Goal: Navigation & Orientation: Find specific page/section

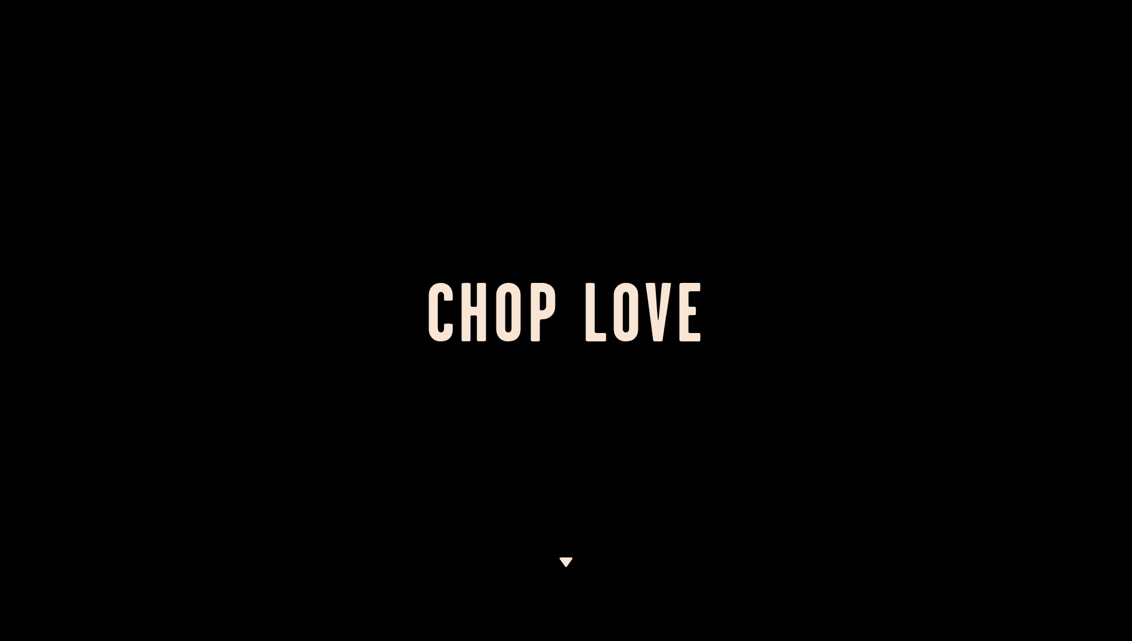
click at [286, 104] on div at bounding box center [566, 320] width 1132 height 641
click at [898, 220] on div at bounding box center [566, 320] width 1132 height 641
click at [487, 459] on div at bounding box center [566, 320] width 1132 height 641
click at [476, 449] on div at bounding box center [566, 320] width 1132 height 641
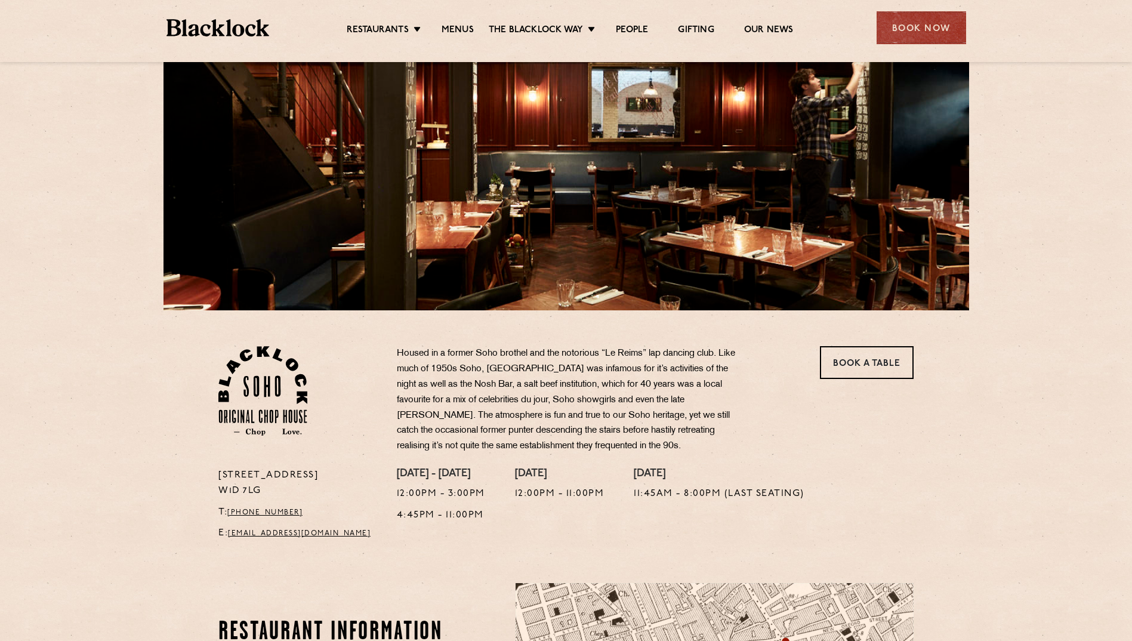
scroll to position [179, 0]
